Goal: Task Accomplishment & Management: Manage account settings

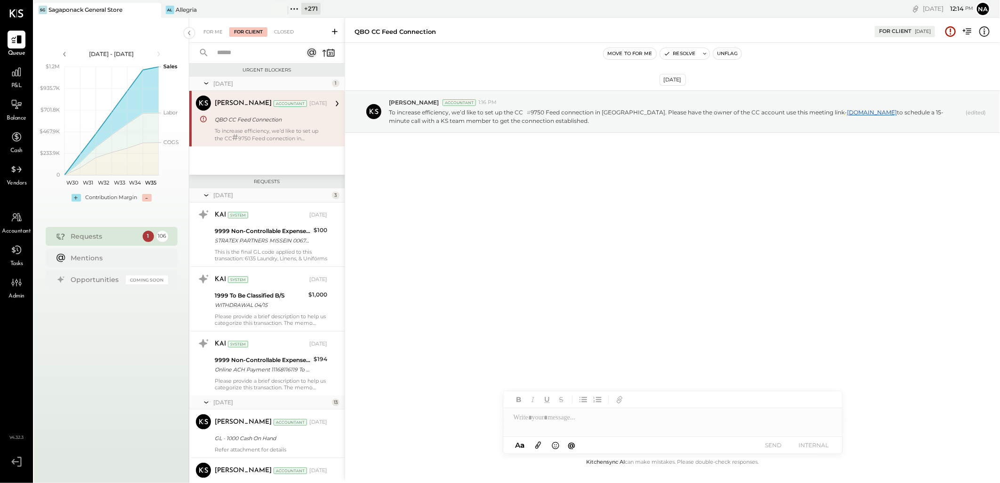
click at [299, 4] on icon at bounding box center [294, 9] width 12 height 12
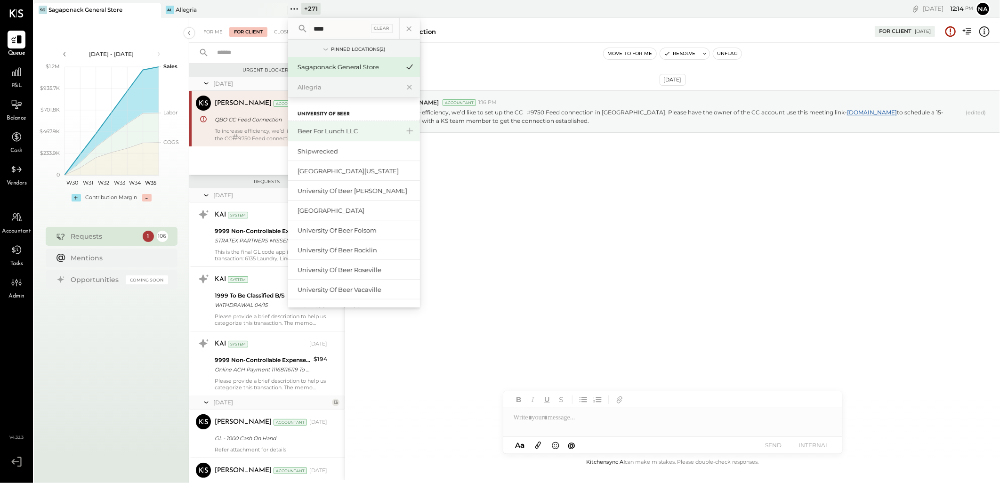
type input "****"
click at [332, 127] on div "Beer for Lunch LLC" at bounding box center [348, 131] width 102 height 9
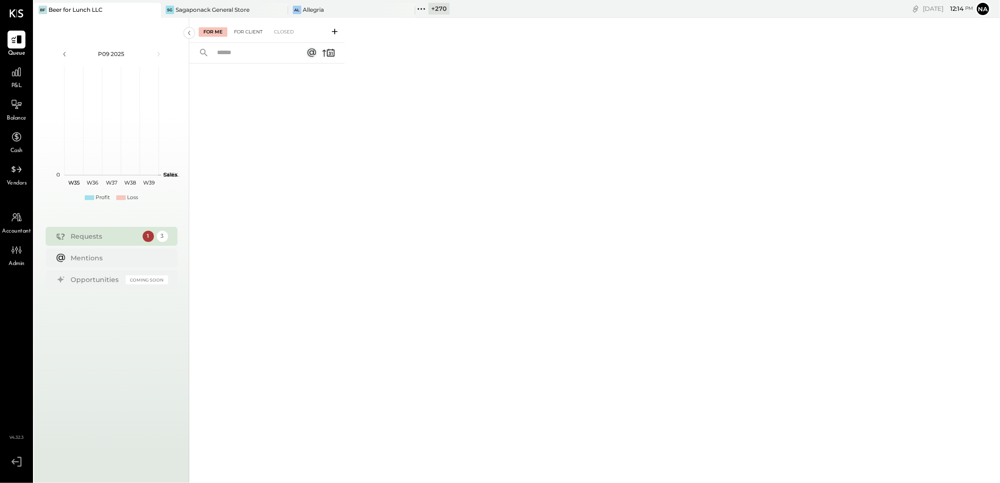
click at [255, 34] on div "For Client" at bounding box center [248, 31] width 38 height 9
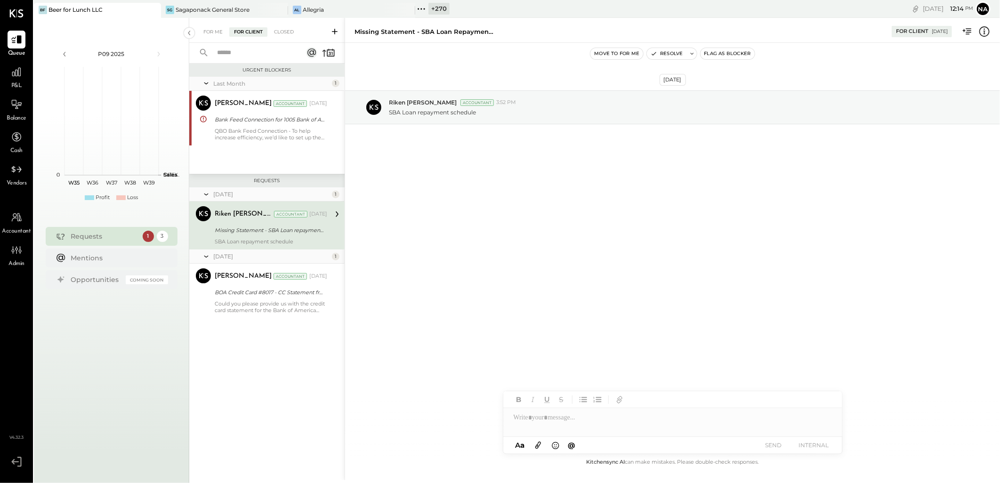
click at [308, 234] on div "Missing Statement - SBA Loan repayment schedule" at bounding box center [270, 229] width 110 height 9
click at [295, 290] on div "BOA Credit Card #8017 - CC Statement from P11 2023 to P3 2025" at bounding box center [270, 292] width 110 height 9
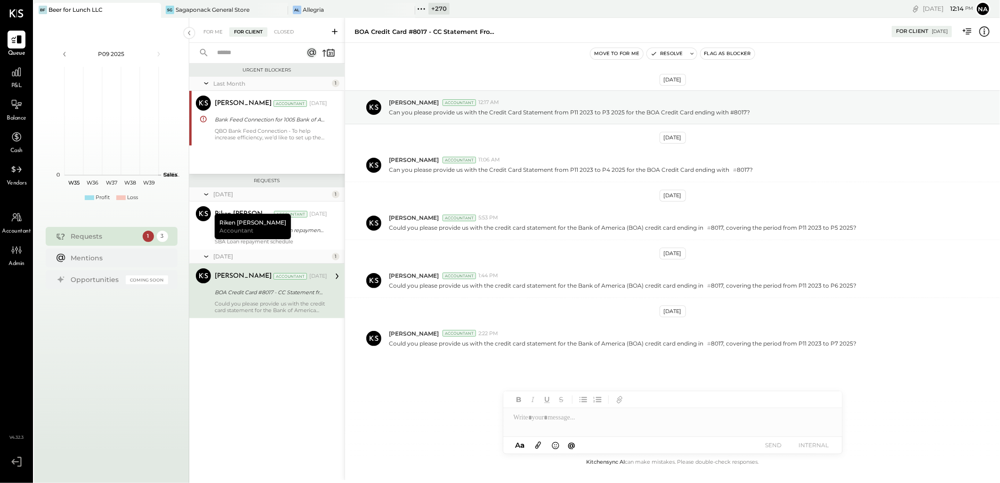
click at [335, 33] on icon at bounding box center [335, 32] width 6 height 6
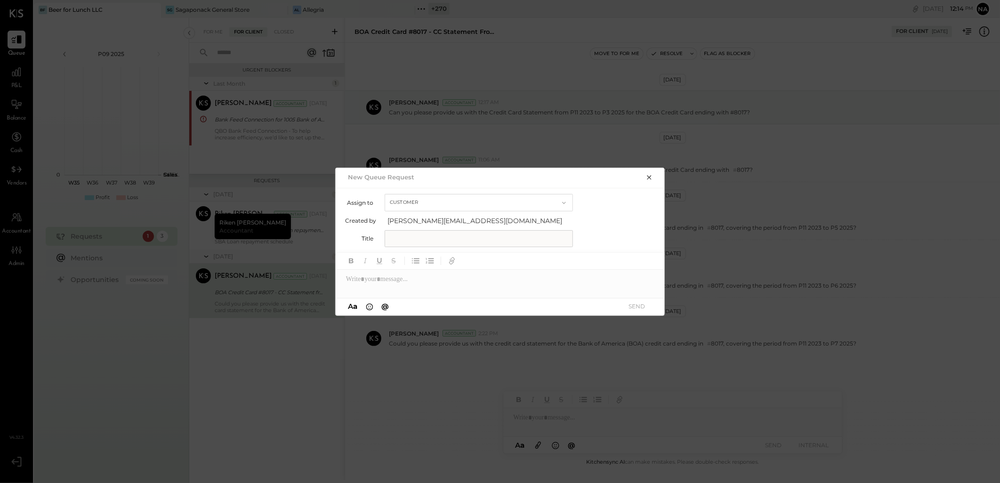
click at [458, 205] on button "Customer" at bounding box center [478, 202] width 188 height 17
click at [458, 205] on div "Customer" at bounding box center [478, 202] width 187 height 17
click at [463, 239] on input "text" at bounding box center [478, 238] width 188 height 17
type input "**********"
click at [434, 281] on div at bounding box center [500, 279] width 329 height 19
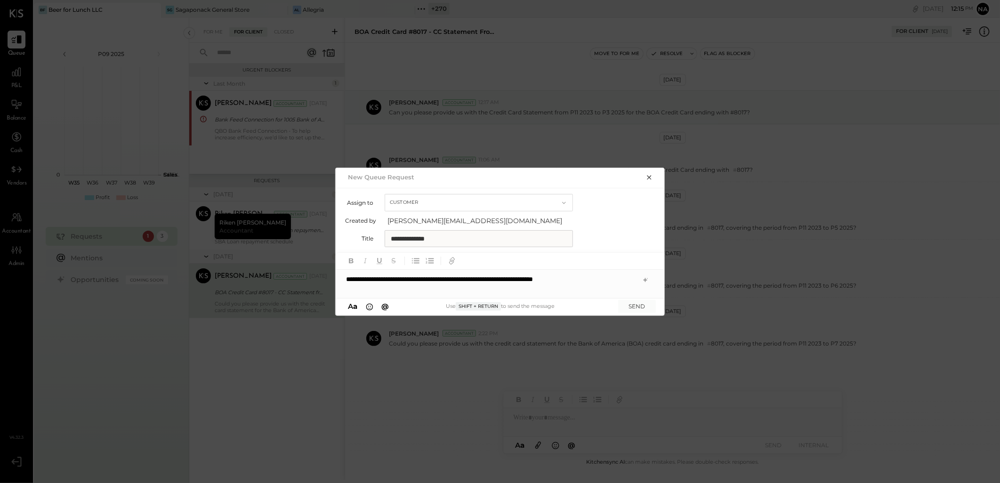
click at [609, 281] on div "**********" at bounding box center [500, 279] width 329 height 19
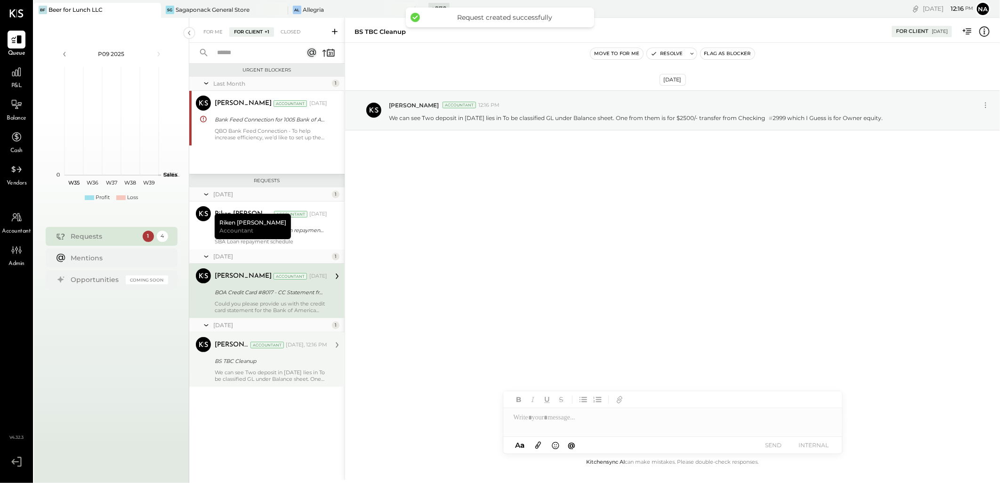
click at [290, 372] on div "We can see Two deposit in [DATE] lies in To be classified GL under Balance shee…" at bounding box center [271, 375] width 112 height 13
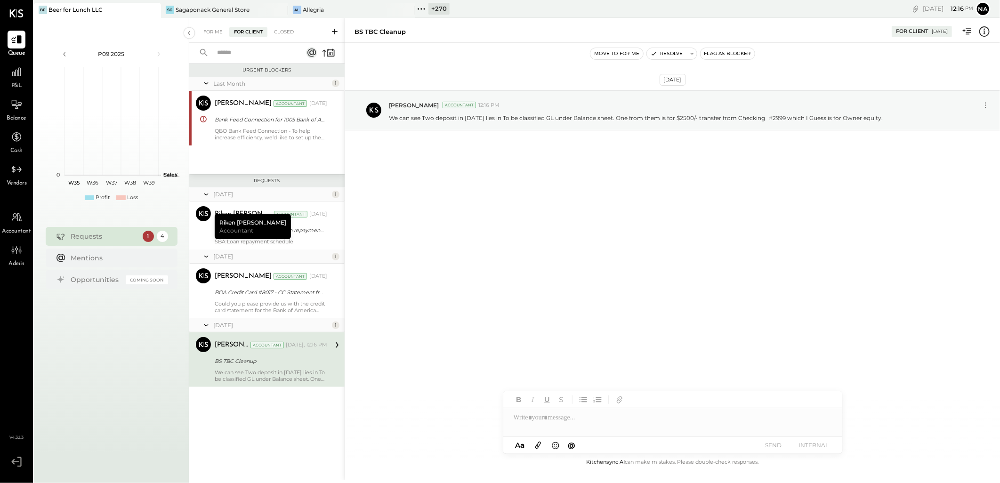
click at [593, 420] on div at bounding box center [672, 417] width 339 height 19
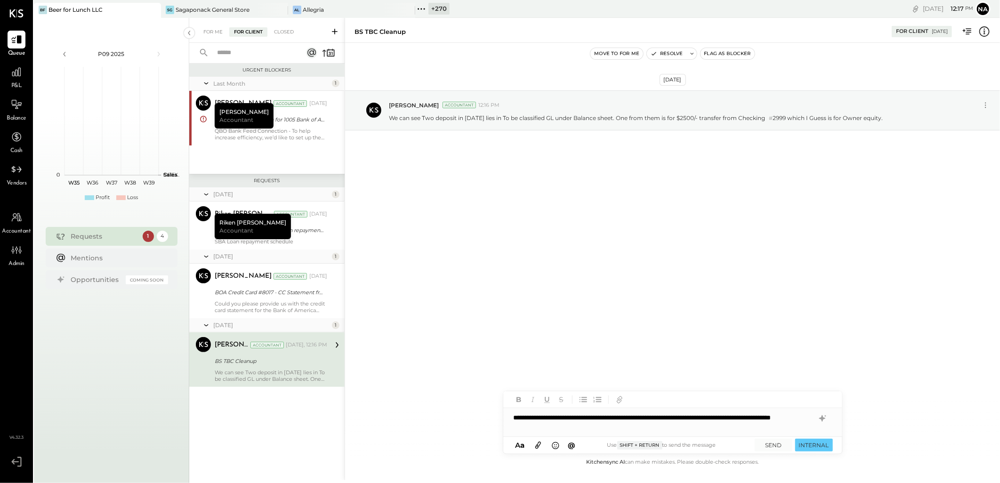
click at [528, 430] on div "**********" at bounding box center [672, 422] width 339 height 28
click at [775, 445] on button "SEND" at bounding box center [773, 445] width 38 height 13
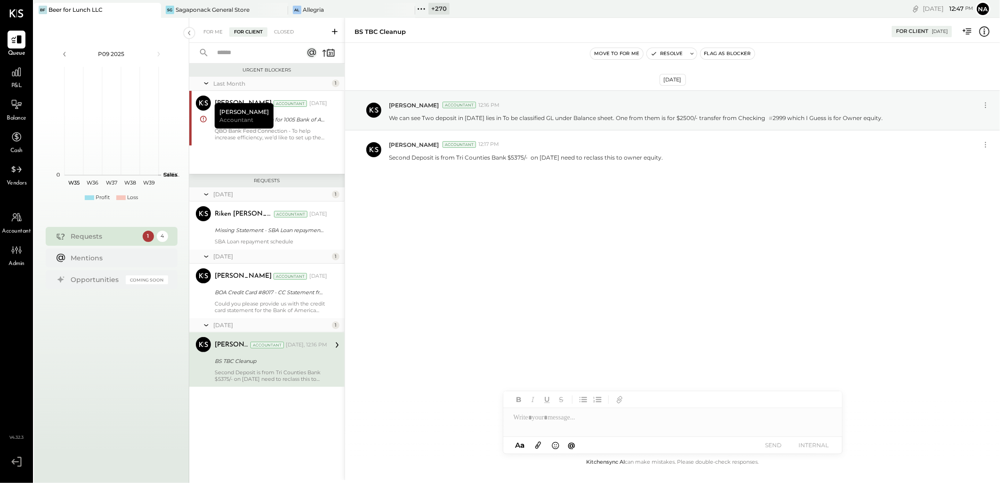
click at [627, 57] on button "Move to for me" at bounding box center [616, 53] width 53 height 11
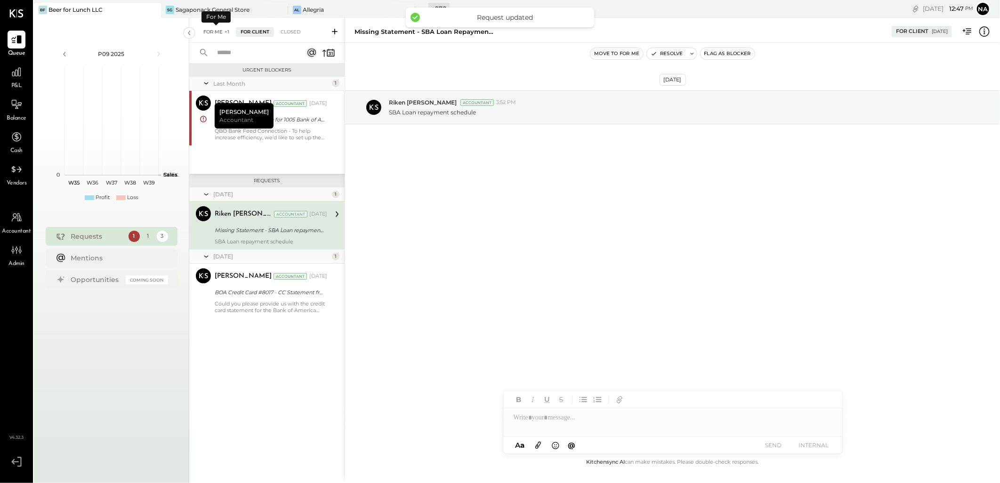
click at [212, 31] on div "For Me +1" at bounding box center [216, 31] width 35 height 9
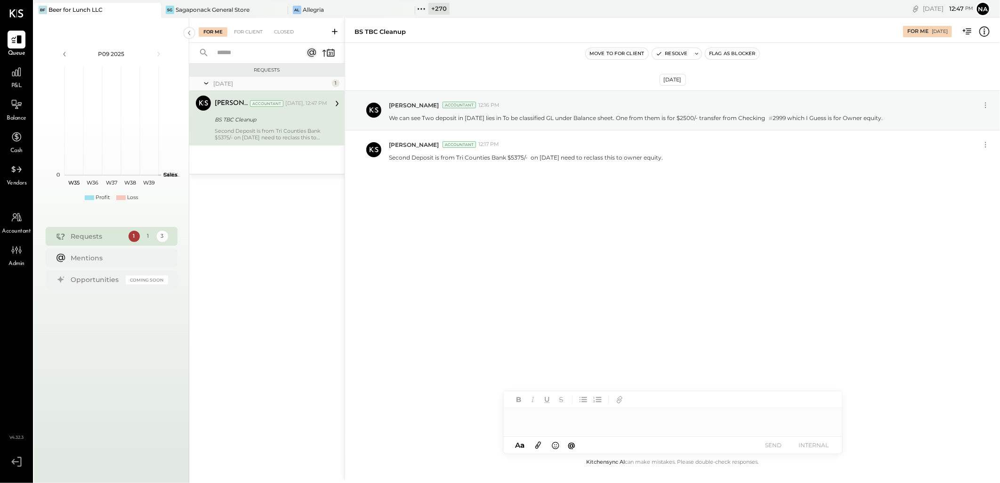
click at [599, 427] on div at bounding box center [672, 422] width 339 height 28
click at [764, 445] on button "SEND" at bounding box center [773, 445] width 38 height 13
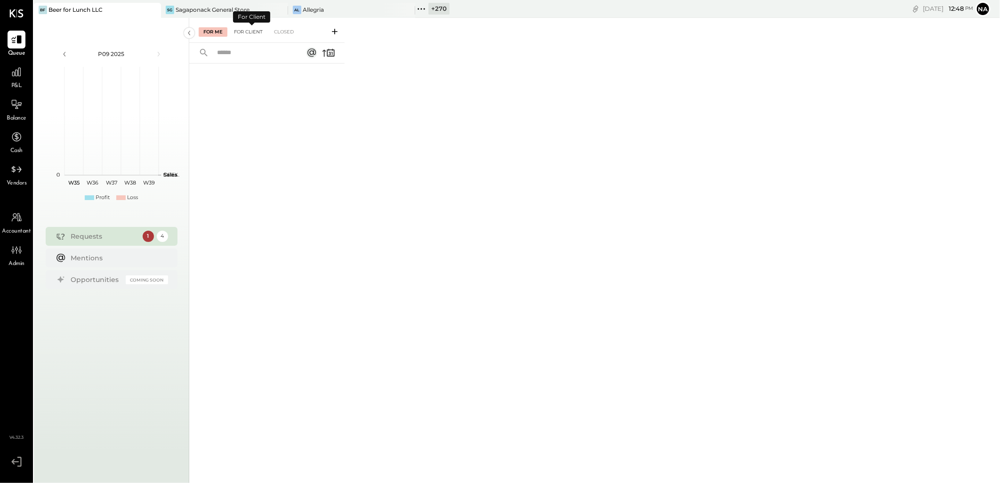
click at [254, 34] on div "For Client" at bounding box center [248, 31] width 38 height 9
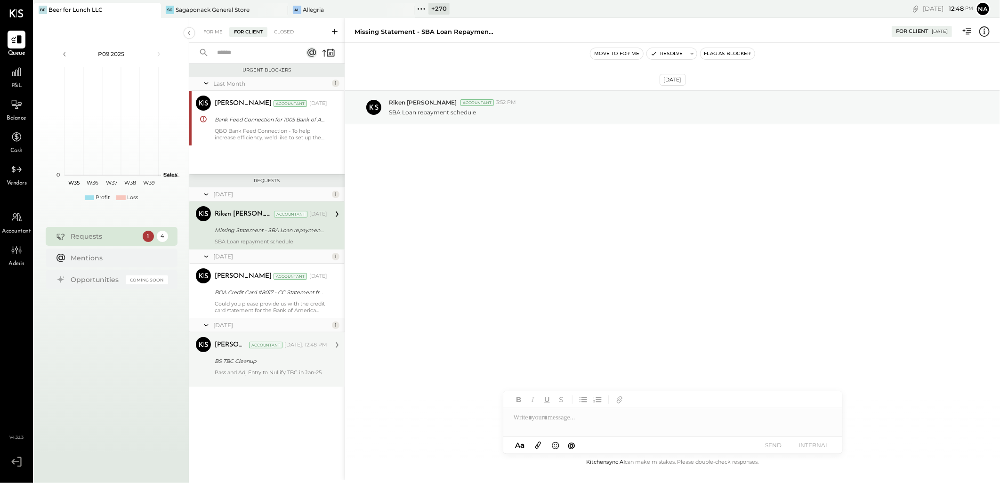
click at [280, 364] on div "BS TBC Cleanup" at bounding box center [270, 360] width 110 height 9
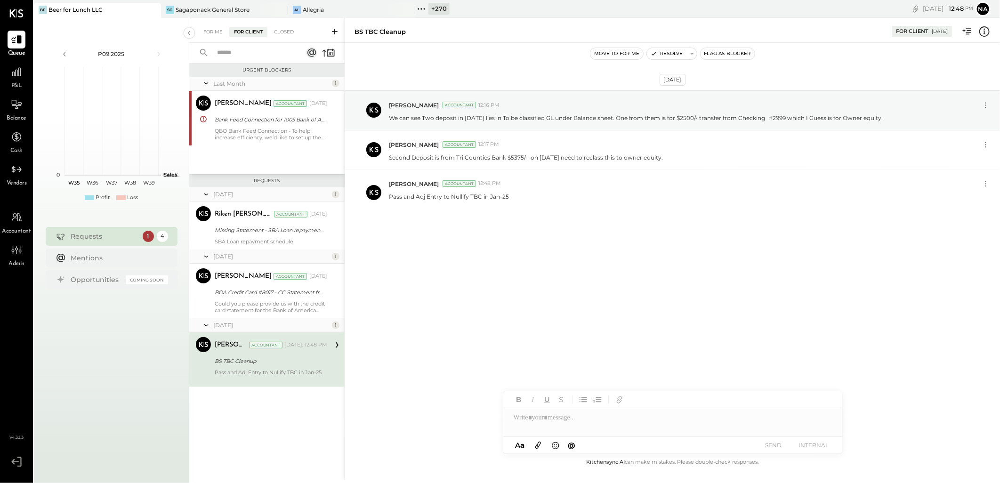
click at [617, 53] on button "Move to for me" at bounding box center [616, 53] width 53 height 11
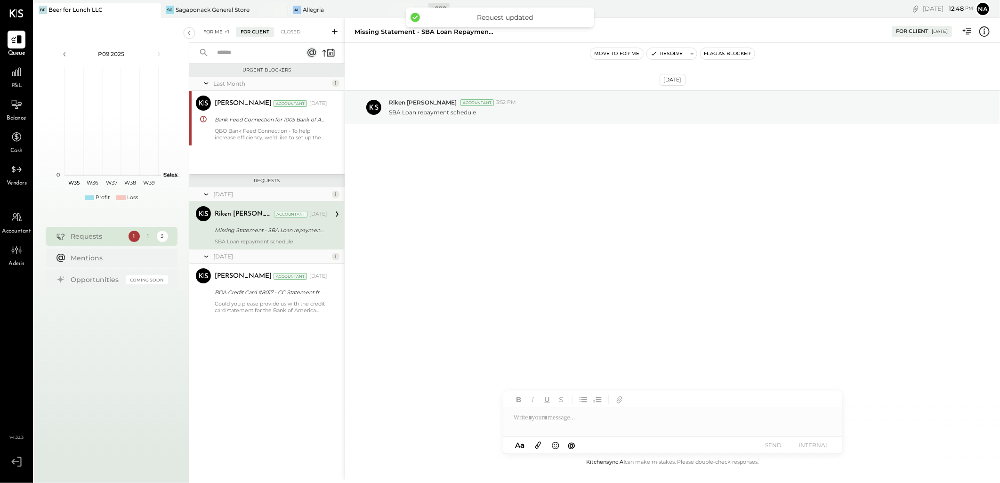
click at [217, 32] on div "For Me +1" at bounding box center [216, 31] width 35 height 9
